Goal: Find specific page/section: Find specific page/section

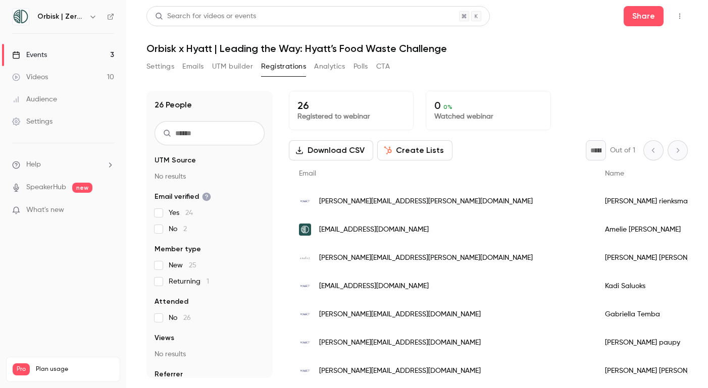
click at [30, 57] on div "Events" at bounding box center [29, 55] width 35 height 10
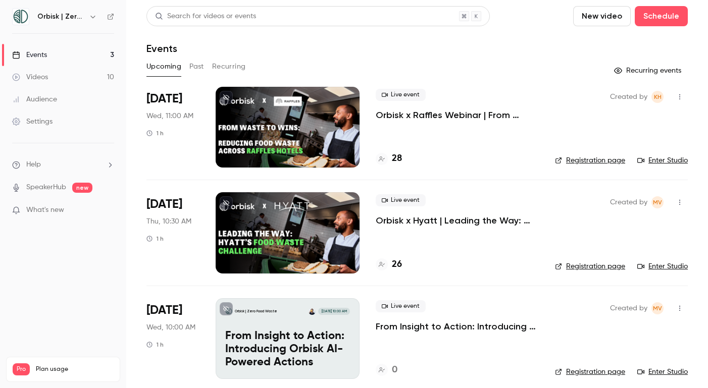
scroll to position [9, 0]
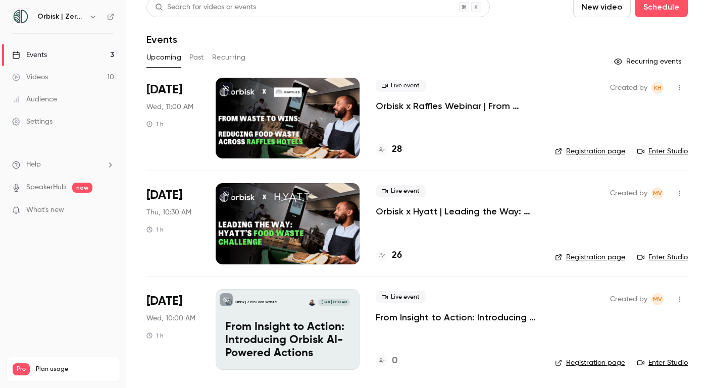
click at [33, 58] on div "Events" at bounding box center [29, 55] width 35 height 10
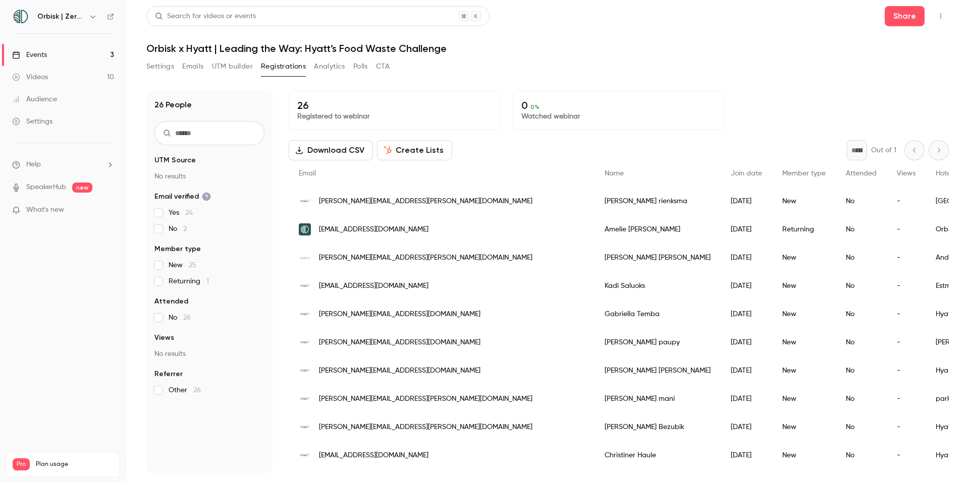
click at [240, 133] on input "text" at bounding box center [209, 133] width 110 height 24
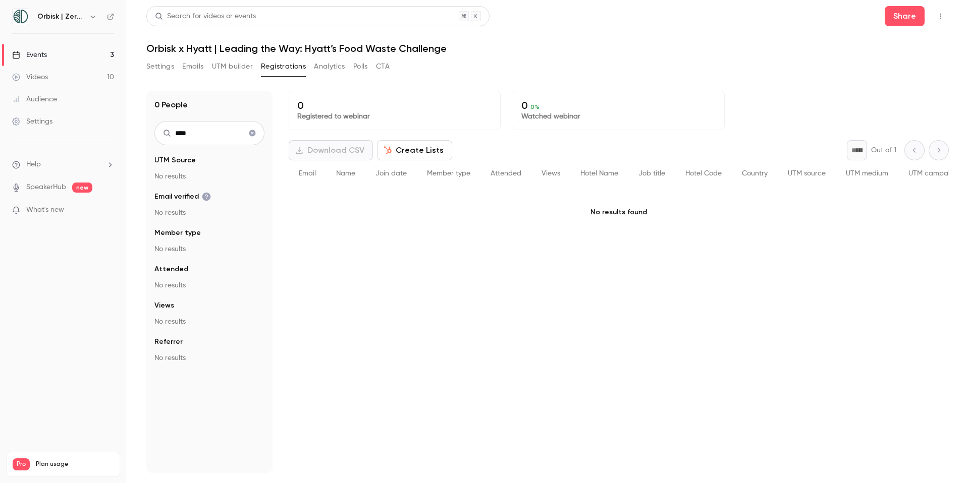
type input "****"
click at [252, 133] on icon "Clear search" at bounding box center [252, 133] width 8 height 7
